Goal: Transaction & Acquisition: Subscribe to service/newsletter

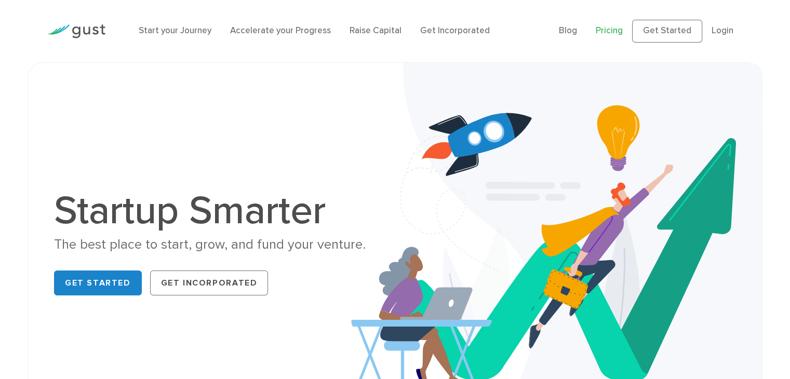
click at [623, 32] on link "Pricing" at bounding box center [609, 30] width 27 height 10
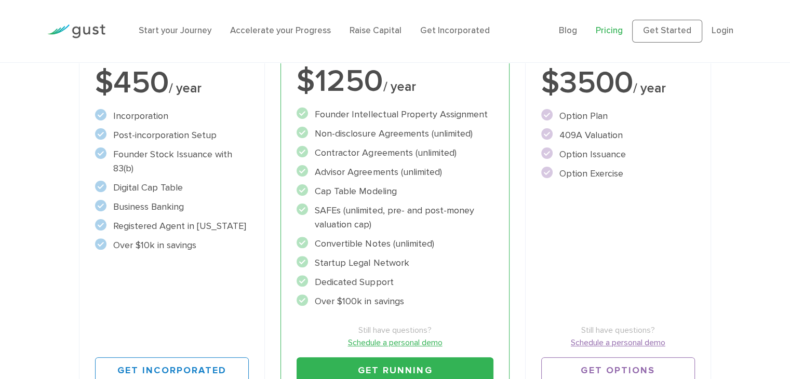
scroll to position [312, 0]
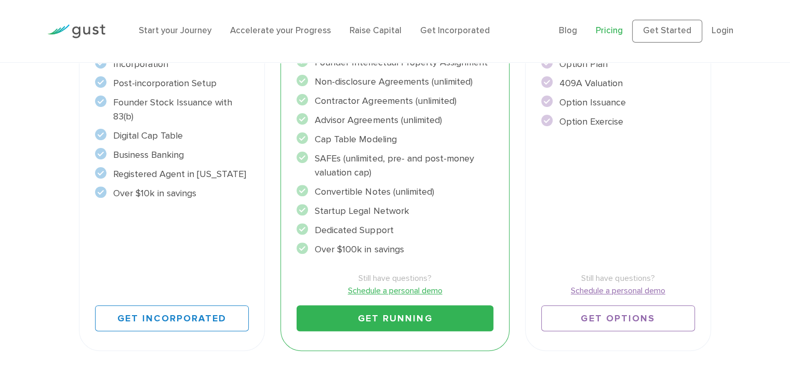
click at [401, 37] on li "Raise Capital" at bounding box center [375, 31] width 52 height 14
click at [401, 29] on link "Raise Capital" at bounding box center [375, 30] width 52 height 10
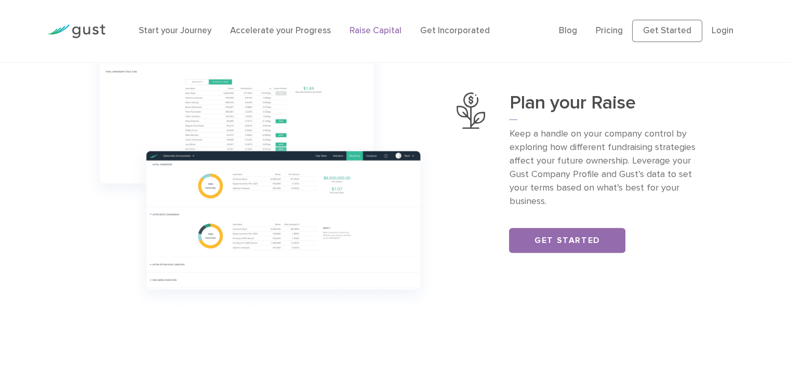
scroll to position [415, 0]
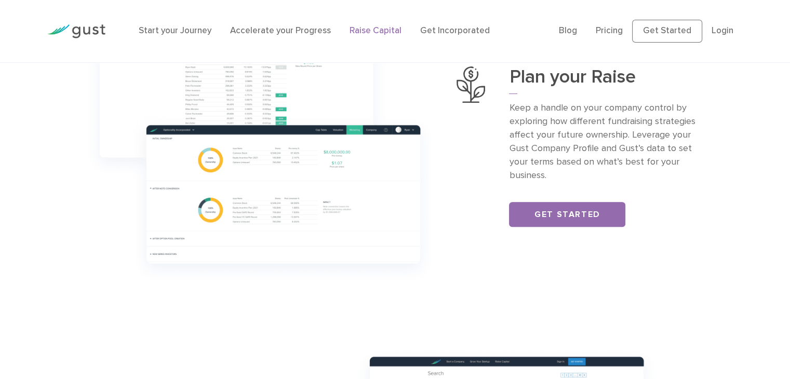
click at [414, 6] on div "Start your Journey Accelerate your Progress Raise Capital Get Incorporated Blog…" at bounding box center [394, 31] width 711 height 62
click at [623, 34] on link "Pricing" at bounding box center [609, 30] width 27 height 10
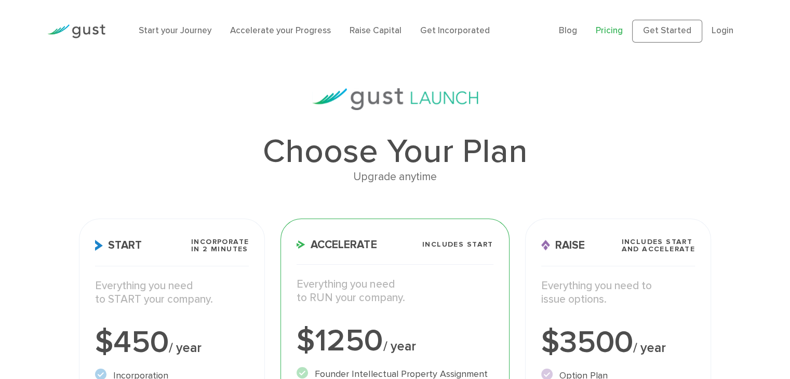
click at [435, 110] on img at bounding box center [395, 99] width 166 height 22
click at [401, 31] on link "Raise Capital" at bounding box center [375, 30] width 52 height 10
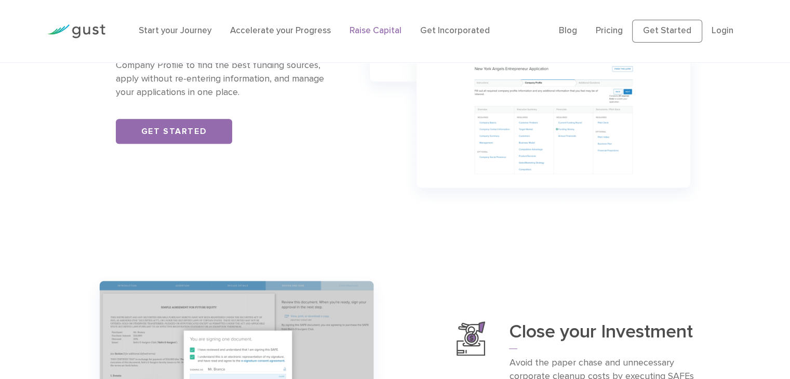
scroll to position [831, 0]
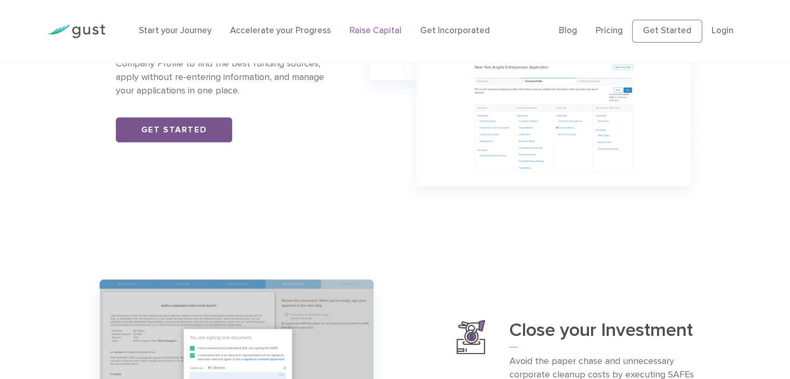
click at [197, 142] on link "Get Started" at bounding box center [174, 129] width 116 height 25
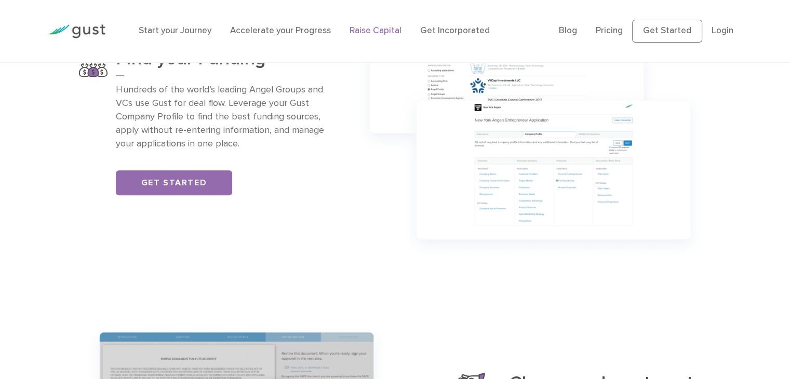
scroll to position [779, 0]
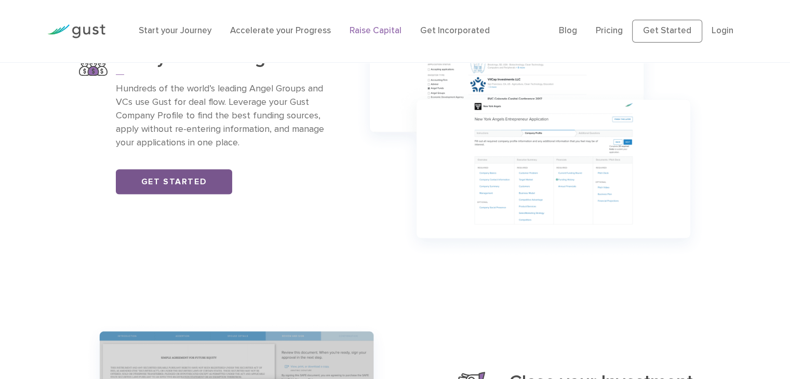
click at [200, 194] on link "Get Started" at bounding box center [174, 181] width 116 height 25
